Goal: Information Seeking & Learning: Learn about a topic

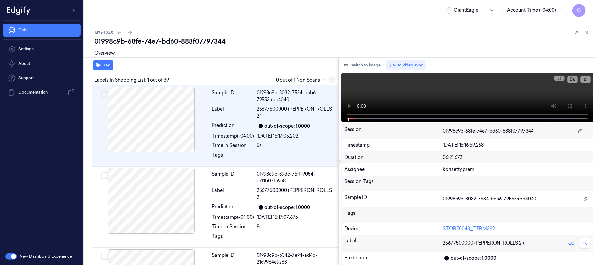
click at [333, 79] on icon at bounding box center [332, 80] width 5 height 5
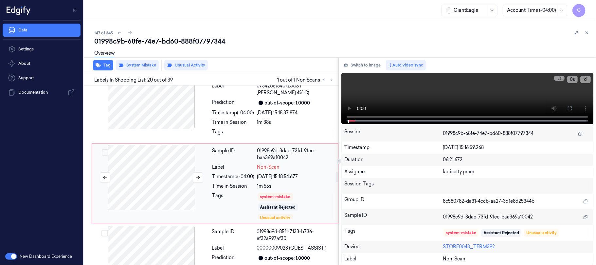
scroll to position [1482, 0]
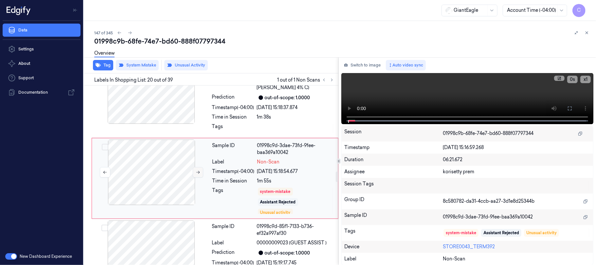
click at [196, 170] on icon at bounding box center [198, 172] width 5 height 5
click at [197, 170] on icon at bounding box center [198, 172] width 5 height 5
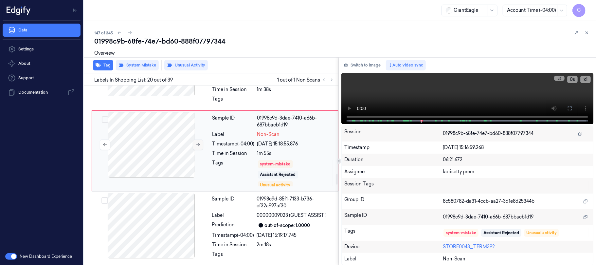
scroll to position [1526, 0]
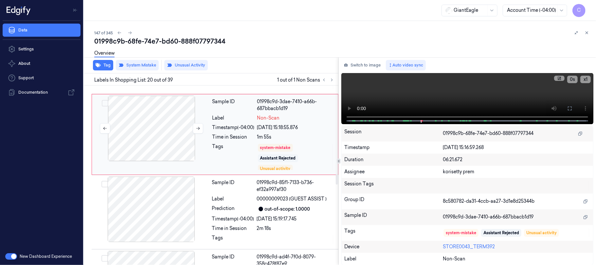
click at [140, 142] on div at bounding box center [151, 128] width 116 height 65
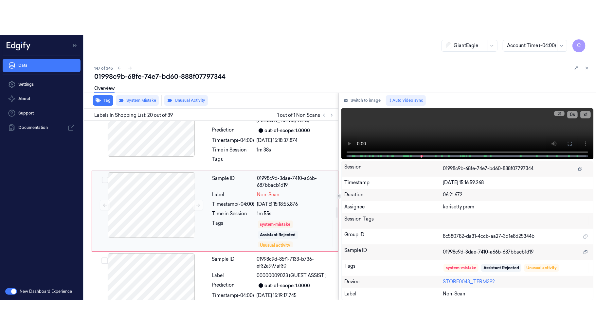
scroll to position [1482, 0]
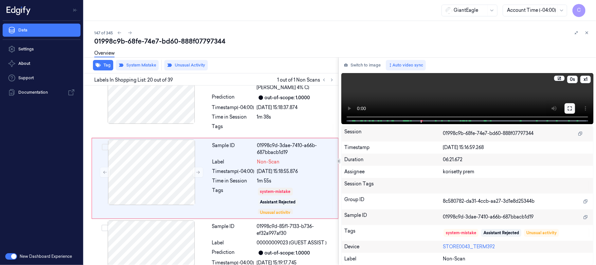
click at [570, 108] on icon at bounding box center [569, 108] width 5 height 5
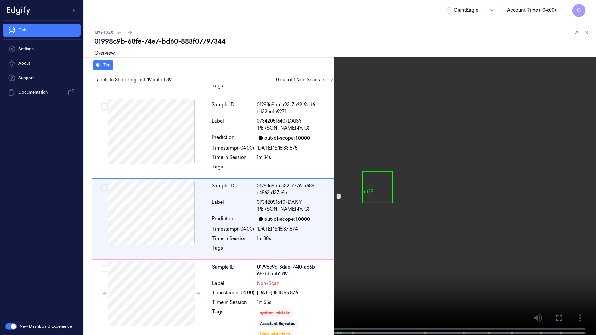
scroll to position [1366, 0]
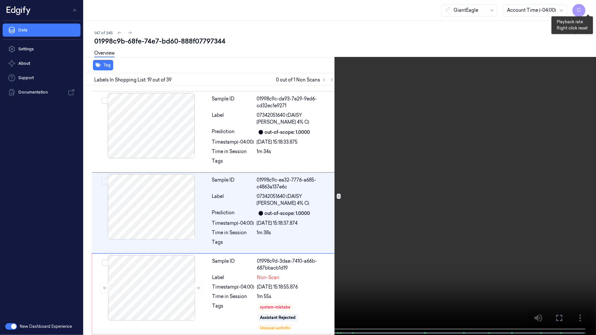
click at [588, 9] on button "x 1" at bounding box center [588, 8] width 10 height 10
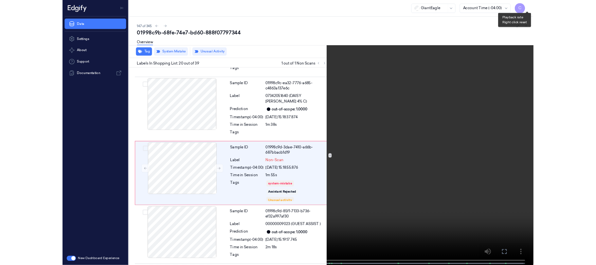
scroll to position [1448, 0]
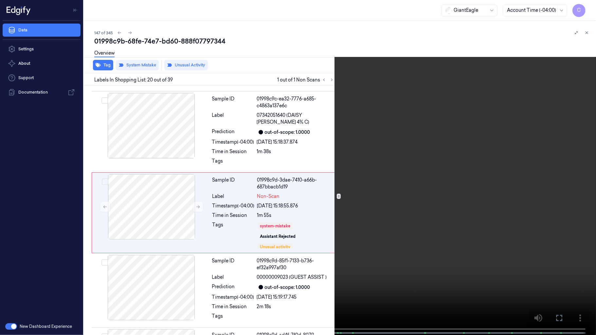
click at [298, 34] on video at bounding box center [298, 168] width 596 height 336
